Goal: Check status

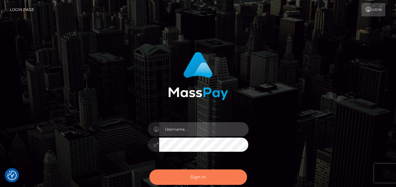
type input "india.of"
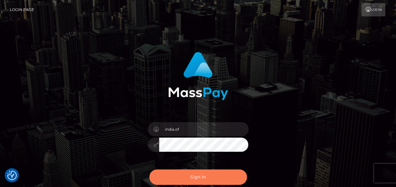
click at [223, 176] on button "Sign in" at bounding box center [198, 177] width 98 height 15
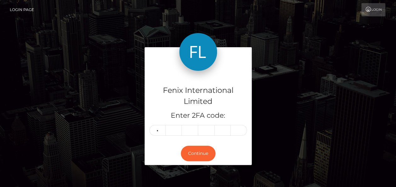
type input "3"
type input "7"
type input "1"
type input "9"
type input "6"
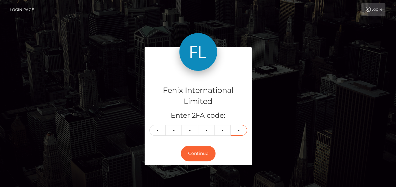
type input "1"
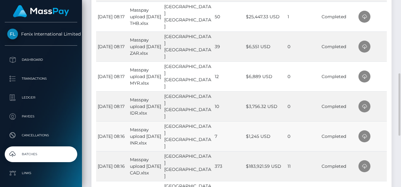
scroll to position [252, 0]
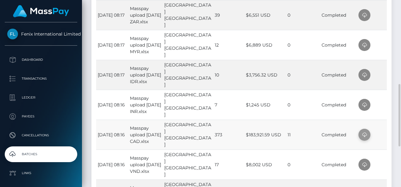
click at [361, 131] on icon at bounding box center [365, 135] width 8 height 8
click at [368, 102] on span at bounding box center [364, 105] width 12 height 12
click at [377, 78] on td at bounding box center [372, 75] width 30 height 30
click at [366, 74] on icon at bounding box center [365, 75] width 8 height 8
click at [379, 46] on td at bounding box center [372, 45] width 30 height 30
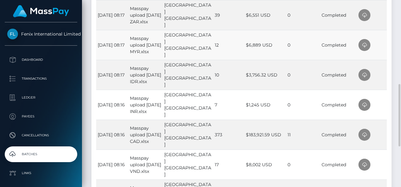
click at [354, 45] on td "Completed" at bounding box center [338, 45] width 37 height 30
click at [361, 44] on icon at bounding box center [365, 45] width 8 height 8
click at [375, 14] on td at bounding box center [372, 15] width 30 height 30
click at [366, 15] on icon at bounding box center [365, 15] width 8 height 8
click at [383, 14] on td at bounding box center [372, 15] width 30 height 30
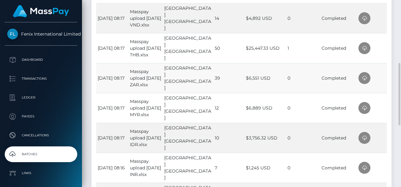
scroll to position [126, 0]
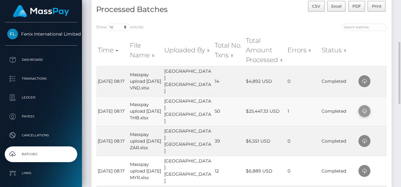
click at [359, 108] on span at bounding box center [364, 111] width 12 height 12
click at [367, 81] on span at bounding box center [364, 81] width 12 height 12
